Goal: Task Accomplishment & Management: Use online tool/utility

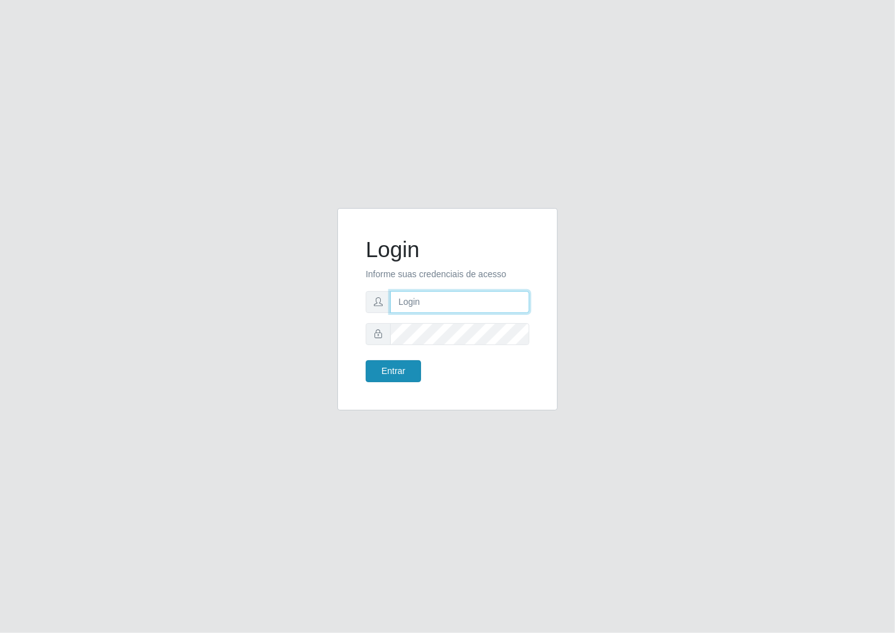
type input "janaina@iwof"
click at [401, 362] on button "Entrar" at bounding box center [392, 371] width 55 height 22
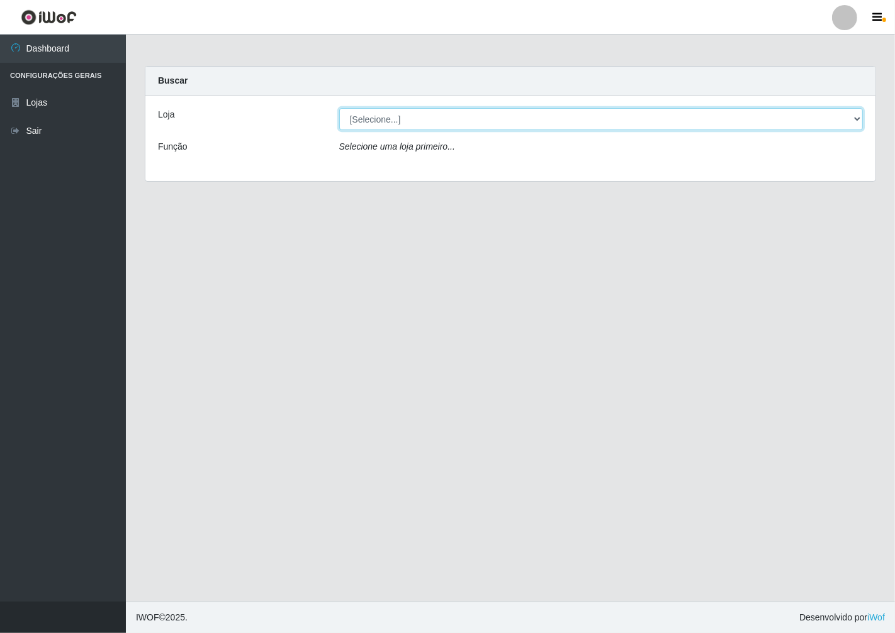
click at [856, 118] on select "[Selecione...] Minimercado Filezão" at bounding box center [601, 119] width 524 height 22
select select "204"
click at [339, 108] on select "[Selecione...] Minimercado Filezão" at bounding box center [601, 119] width 524 height 22
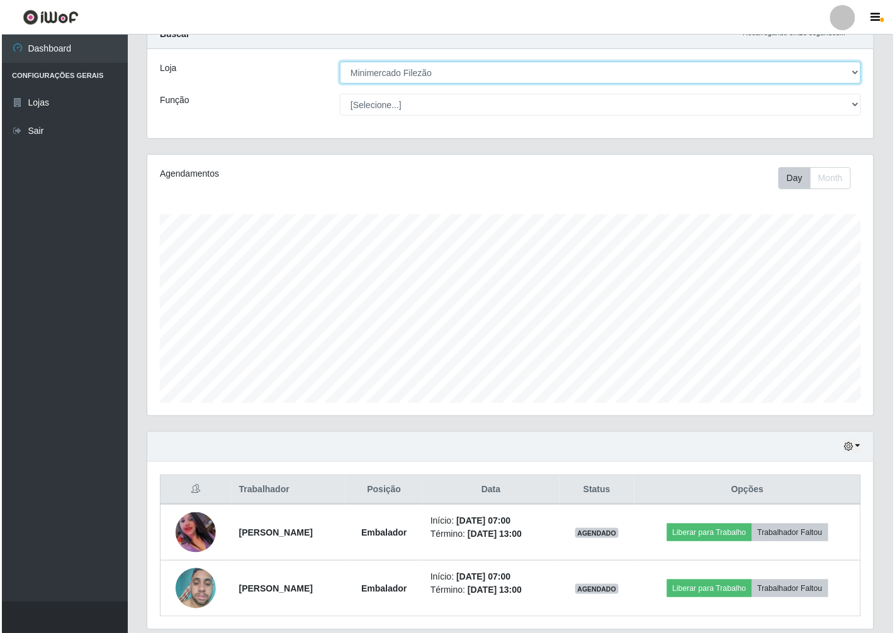
scroll to position [70, 0]
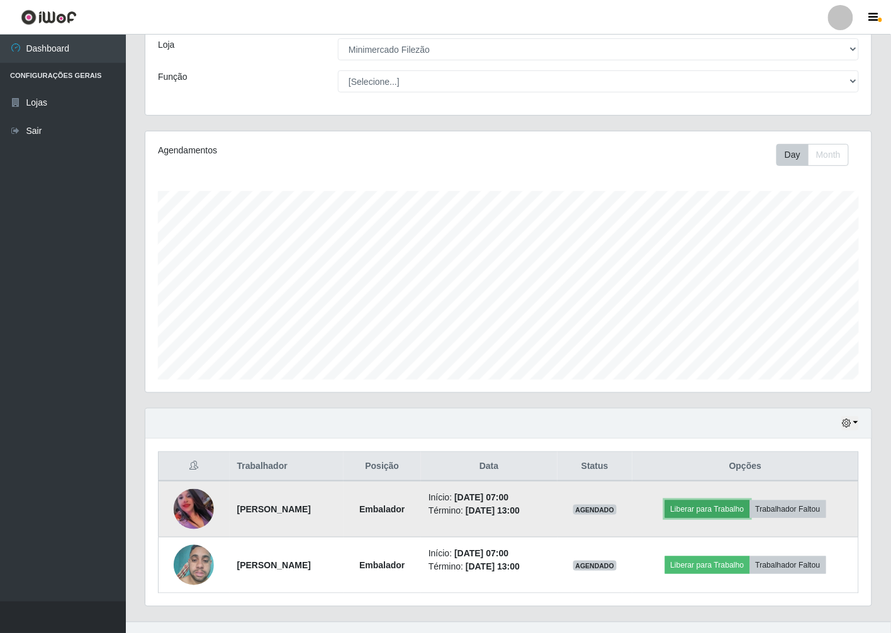
click at [715, 513] on button "Liberar para Trabalho" at bounding box center [707, 510] width 85 height 18
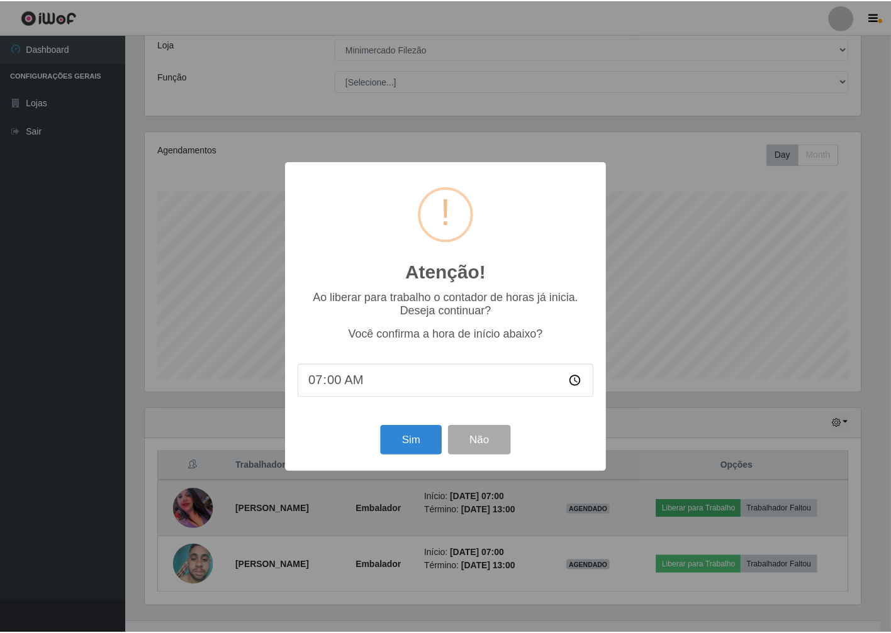
scroll to position [260, 718]
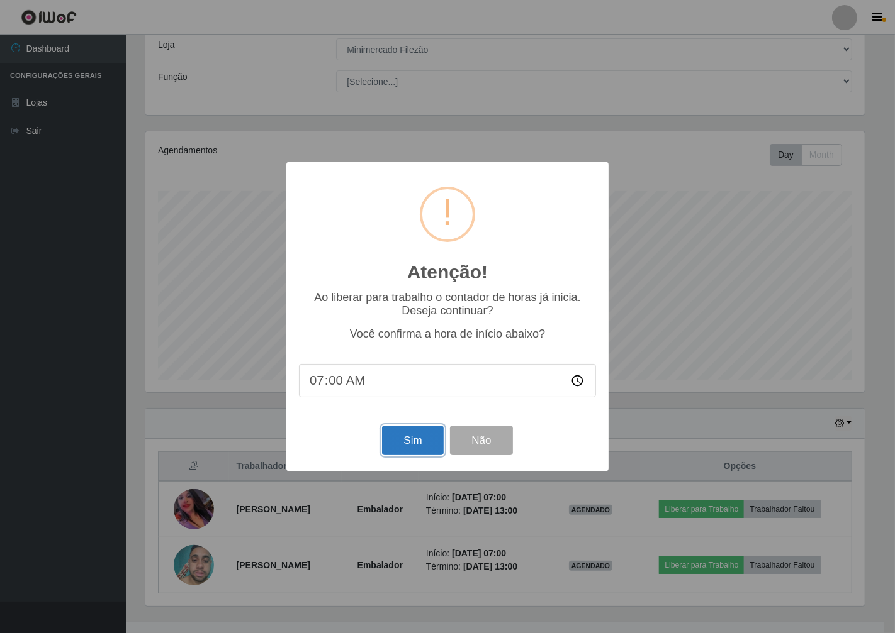
click at [418, 435] on button "Sim" at bounding box center [412, 441] width 61 height 30
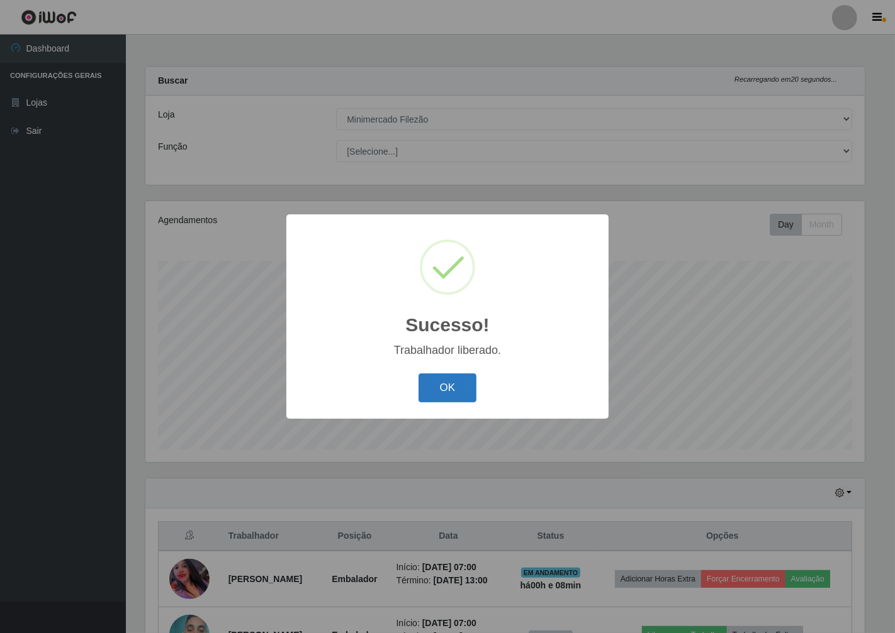
click at [450, 387] on button "OK" at bounding box center [447, 389] width 59 height 30
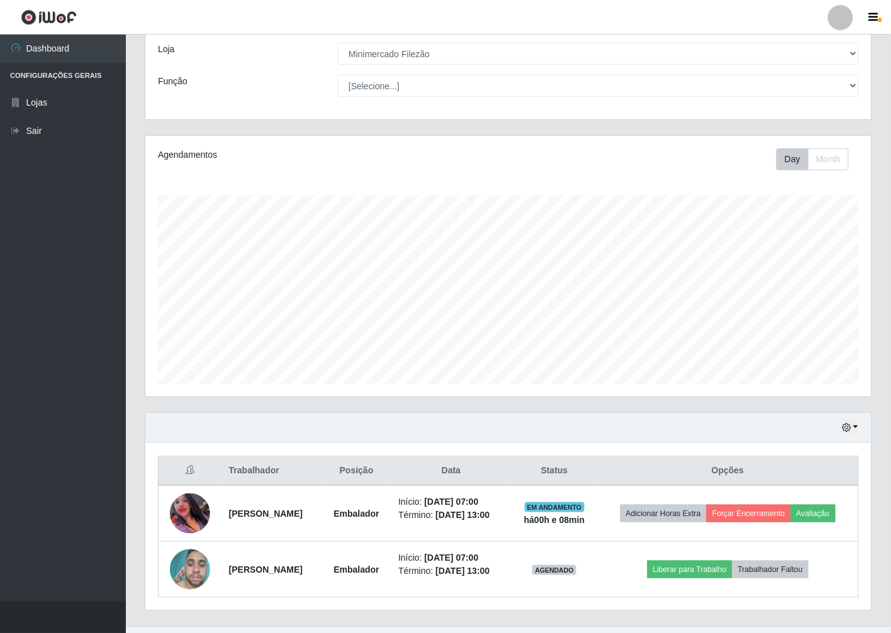
scroll to position [90, 0]
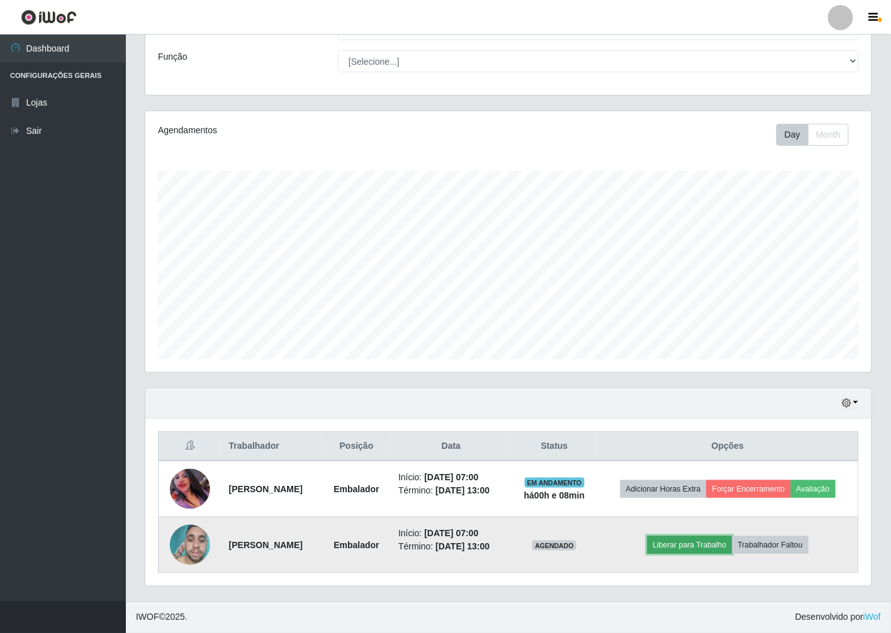
click at [703, 546] on button "Liberar para Trabalho" at bounding box center [689, 546] width 85 height 18
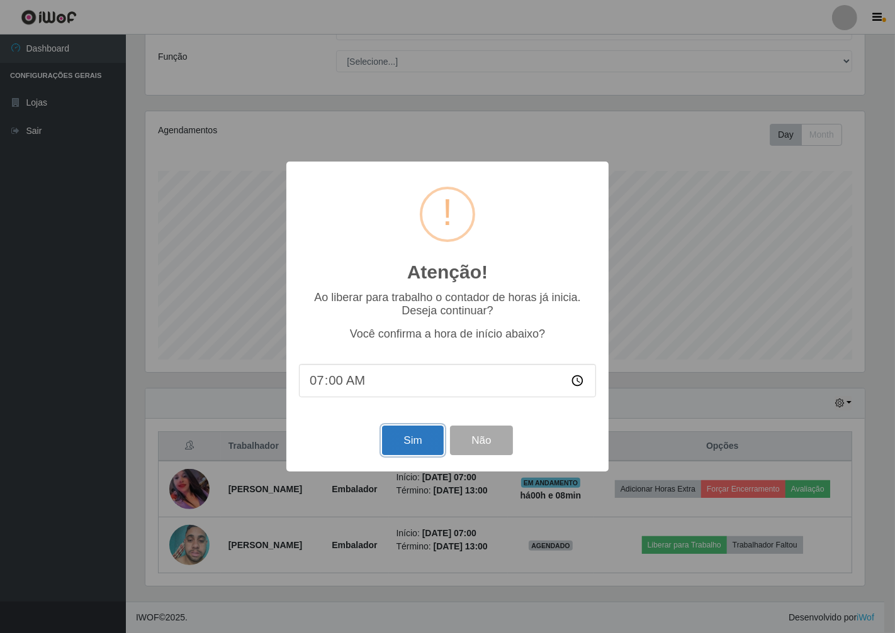
click at [403, 443] on button "Sim" at bounding box center [412, 441] width 61 height 30
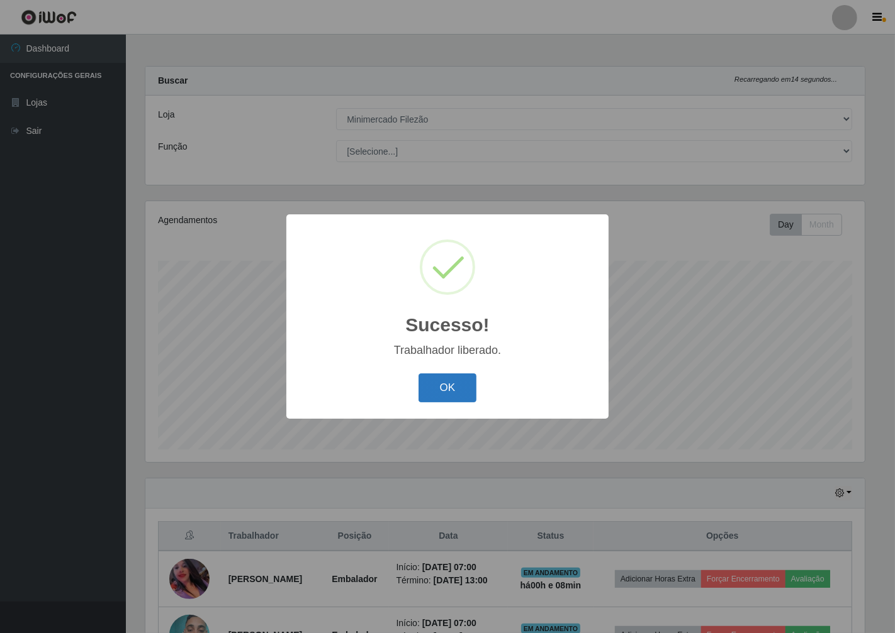
click at [451, 391] on button "OK" at bounding box center [447, 389] width 59 height 30
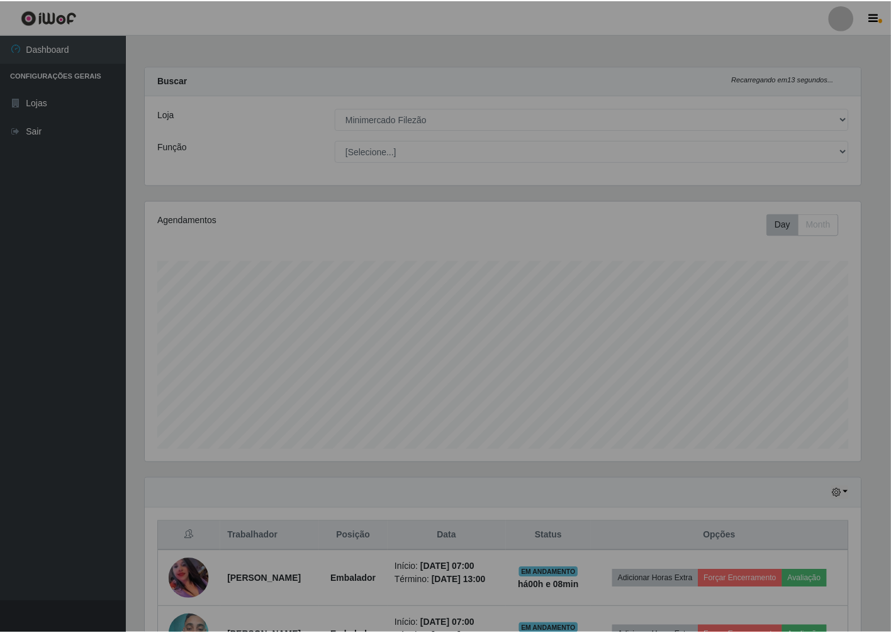
scroll to position [260, 726]
